Goal: Task Accomplishment & Management: Use online tool/utility

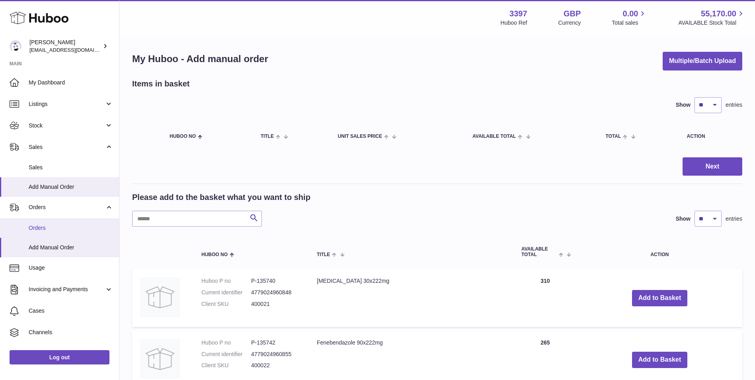
click at [50, 232] on link "Orders" at bounding box center [59, 228] width 119 height 20
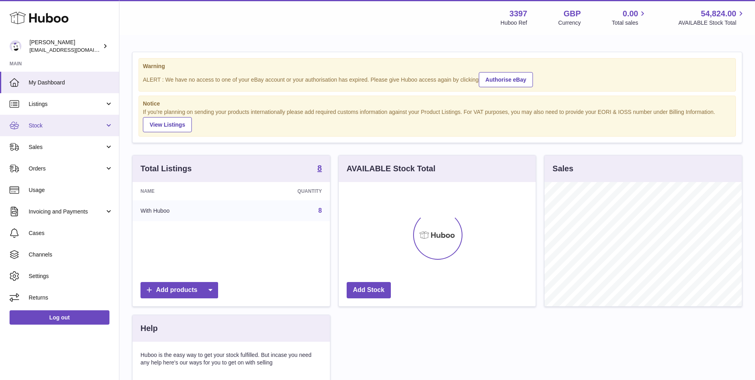
scroll to position [124, 197]
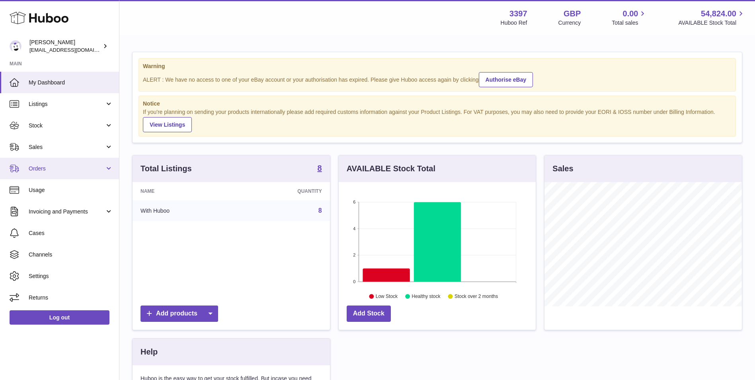
click at [36, 169] on span "Orders" at bounding box center [67, 169] width 76 height 8
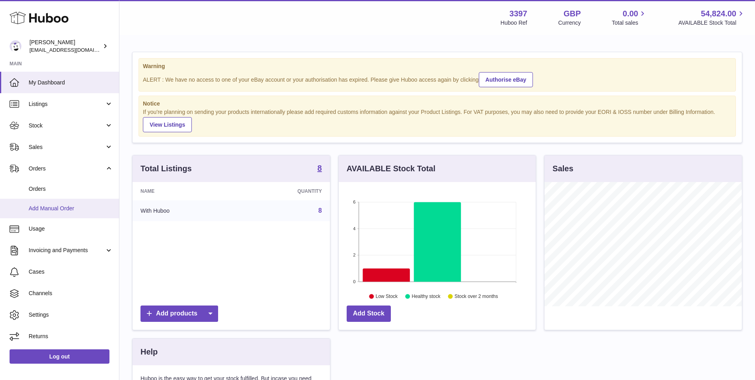
click at [40, 209] on span "Add Manual Order" at bounding box center [71, 209] width 84 height 8
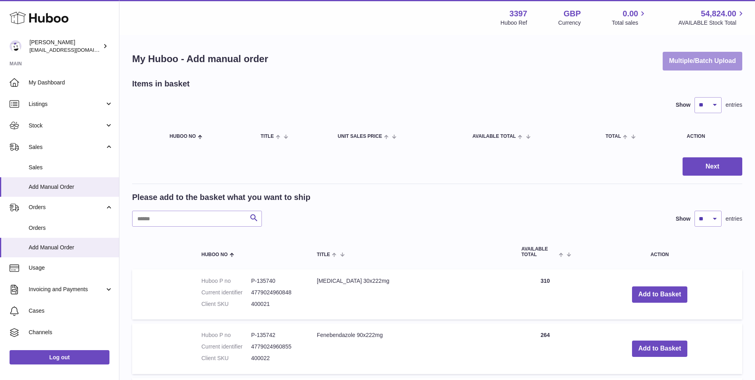
click at [711, 64] on button "Multiple/Batch Upload" at bounding box center [703, 61] width 80 height 19
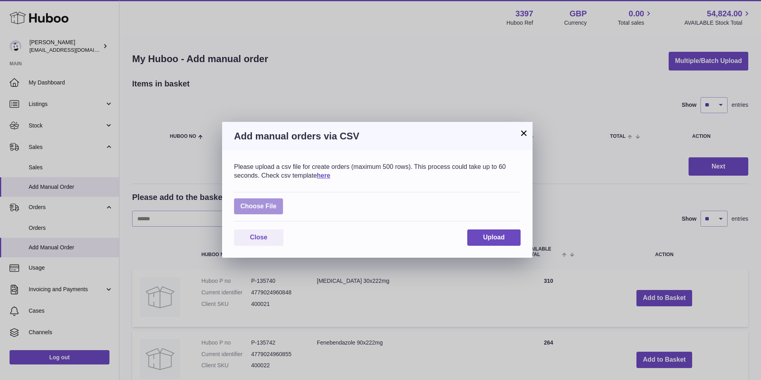
click at [268, 207] on label at bounding box center [258, 206] width 49 height 16
click at [277, 203] on input "file" at bounding box center [277, 202] width 0 height 0
type input "**********"
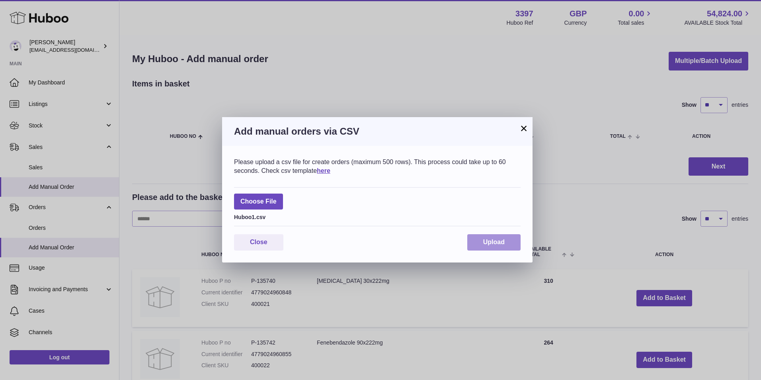
click at [482, 246] on button "Upload" at bounding box center [493, 242] width 53 height 16
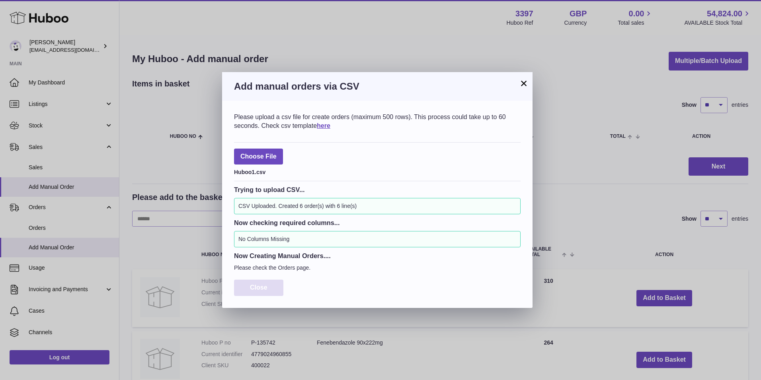
click at [266, 283] on button "Close" at bounding box center [258, 287] width 49 height 16
